Goal: Task Accomplishment & Management: Manage account settings

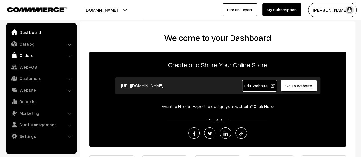
click at [28, 58] on link "Orders" at bounding box center [41, 55] width 68 height 10
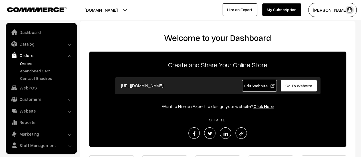
click at [24, 63] on link "Orders" at bounding box center [47, 64] width 57 height 6
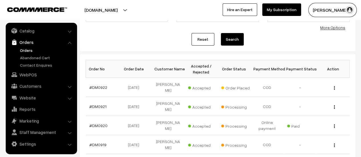
scroll to position [55, 0]
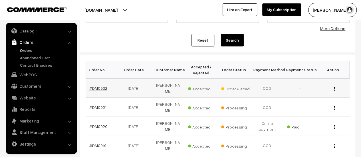
click at [103, 86] on link "#DM0922" at bounding box center [98, 88] width 18 height 5
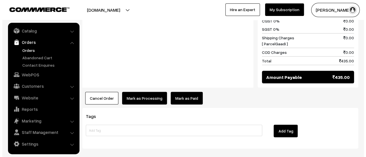
scroll to position [591, 0]
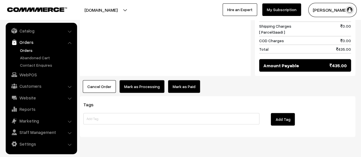
click at [139, 81] on button "Mark as Processing" at bounding box center [142, 87] width 45 height 13
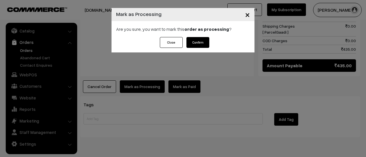
click at [204, 43] on button "Confirm" at bounding box center [197, 42] width 23 height 11
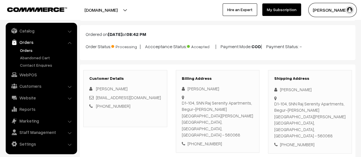
scroll to position [31, 0]
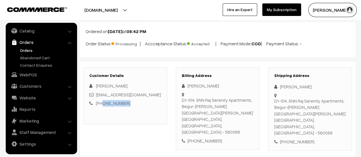
drag, startPoint x: 125, startPoint y: 103, endPoint x: 102, endPoint y: 103, distance: 23.4
click at [102, 103] on div "+91 9886185580" at bounding box center [125, 103] width 72 height 7
copy link "9886185580"
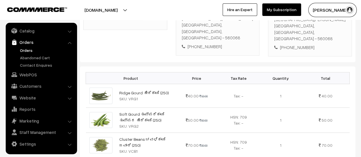
scroll to position [0, 0]
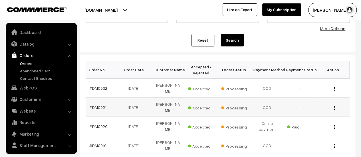
scroll to position [13, 0]
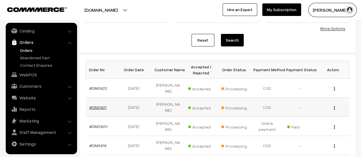
click at [101, 106] on link "#DM0921" at bounding box center [97, 107] width 17 height 5
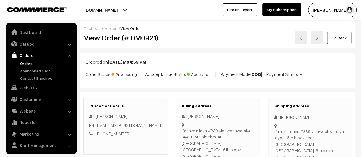
scroll to position [13, 0]
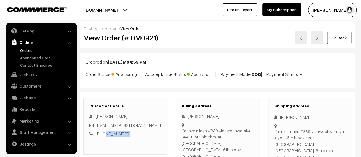
drag, startPoint x: 0, startPoint y: 0, endPoint x: 103, endPoint y: 135, distance: 169.8
click at [103, 135] on div "+91 7676181899" at bounding box center [125, 134] width 72 height 7
copy link "7676181899"
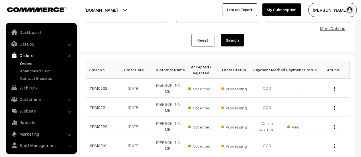
scroll to position [13, 0]
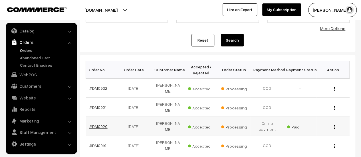
click at [101, 125] on link "#DM0920" at bounding box center [98, 126] width 18 height 5
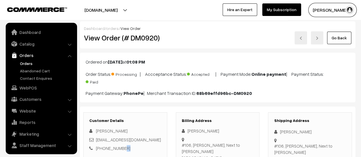
scroll to position [13, 0]
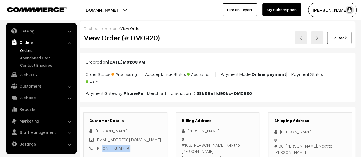
click at [102, 149] on div "+91 9686098721" at bounding box center [125, 148] width 72 height 7
copy link "9686098721"
click at [36, 56] on link "Abandoned Cart" at bounding box center [47, 58] width 57 height 6
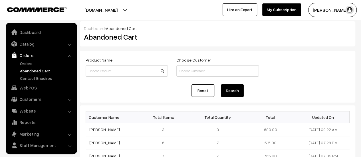
scroll to position [13, 0]
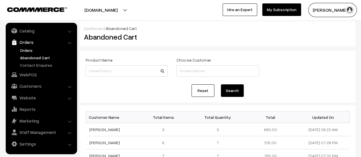
click at [25, 49] on link "Orders" at bounding box center [47, 50] width 57 height 6
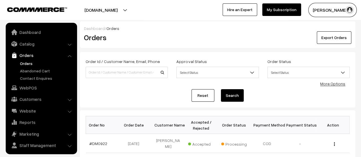
scroll to position [13, 0]
